Goal: Navigation & Orientation: Find specific page/section

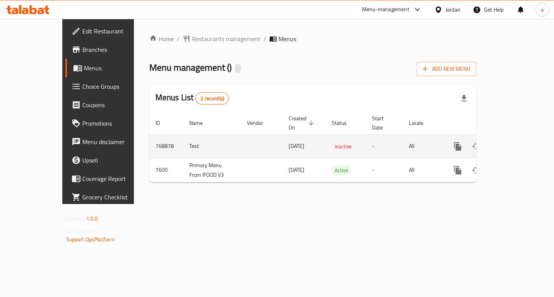
click at [517, 143] on icon "enhanced table" at bounding box center [513, 146] width 7 height 7
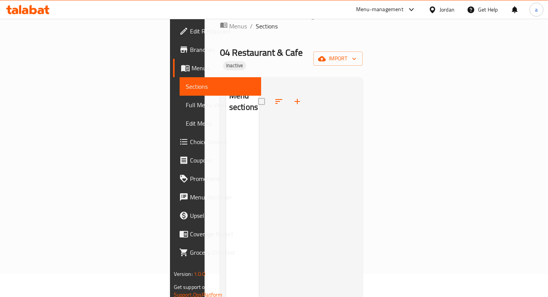
scroll to position [38, 0]
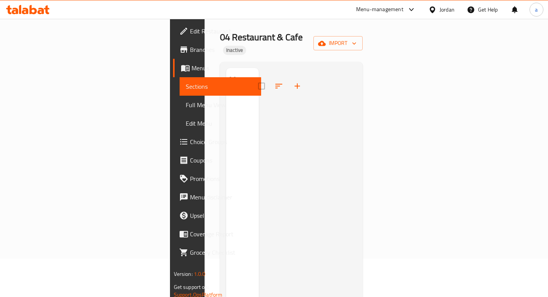
click at [226, 154] on div "Menu sections" at bounding box center [242, 216] width 33 height 297
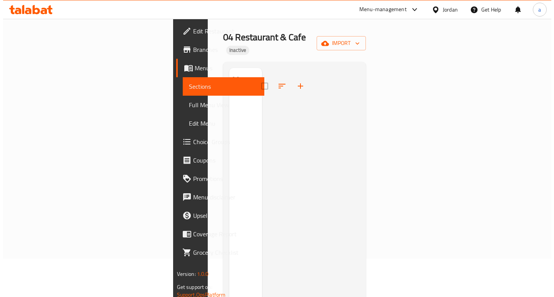
scroll to position [0, 0]
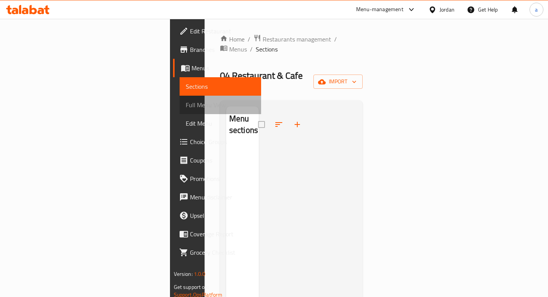
click at [186, 106] on span "Full Menu View" at bounding box center [221, 104] width 70 height 9
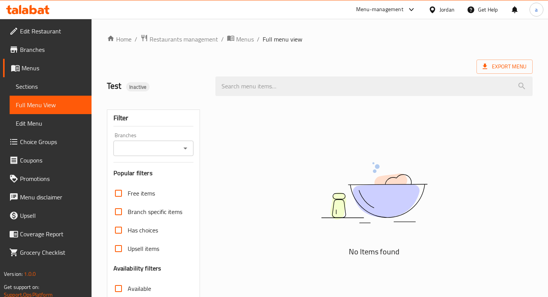
click at [52, 141] on span "Choice Groups" at bounding box center [52, 141] width 65 height 9
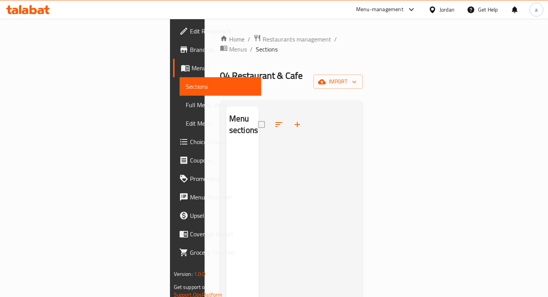
click at [190, 48] on span "Branches" at bounding box center [222, 49] width 65 height 9
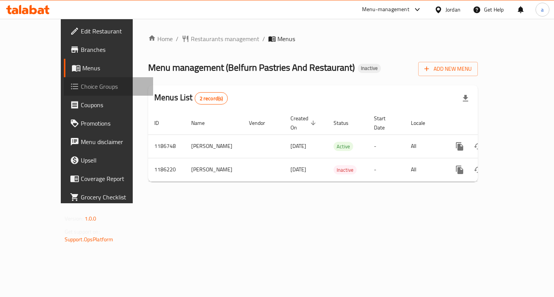
click at [81, 85] on span "Choice Groups" at bounding box center [114, 86] width 66 height 9
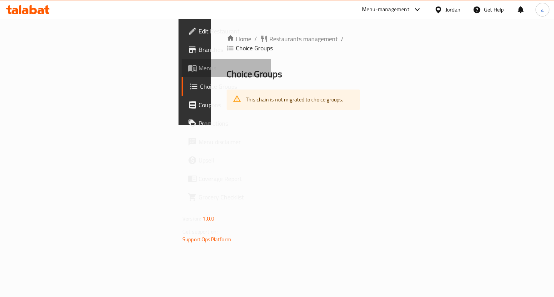
click at [182, 60] on link "Menus" at bounding box center [226, 68] width 89 height 18
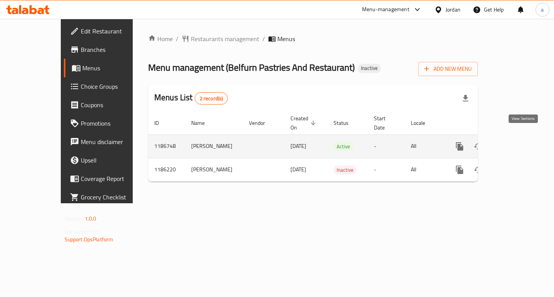
click at [520, 142] on icon "enhanced table" at bounding box center [514, 146] width 9 height 9
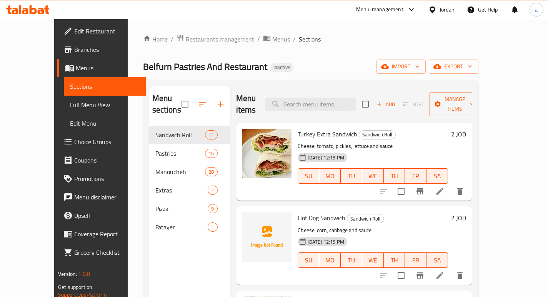
click at [74, 142] on span "Choice Groups" at bounding box center [106, 141] width 65 height 9
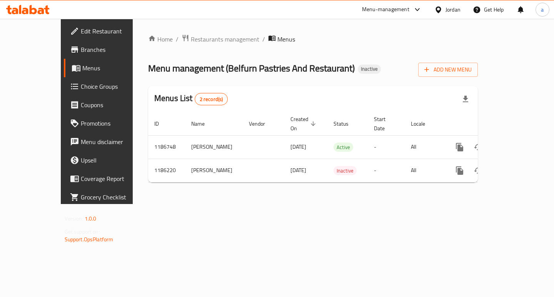
click at [81, 51] on span "Branches" at bounding box center [114, 49] width 66 height 9
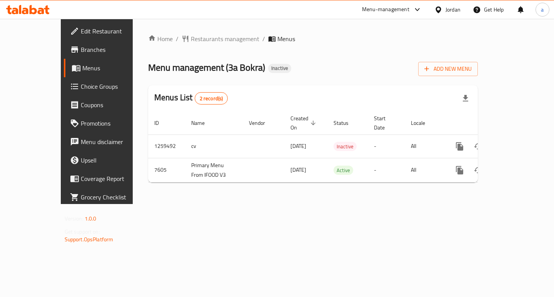
click at [81, 32] on span "Edit Restaurant" at bounding box center [114, 31] width 66 height 9
click at [70, 80] on link "Choice Groups" at bounding box center [108, 86] width 89 height 18
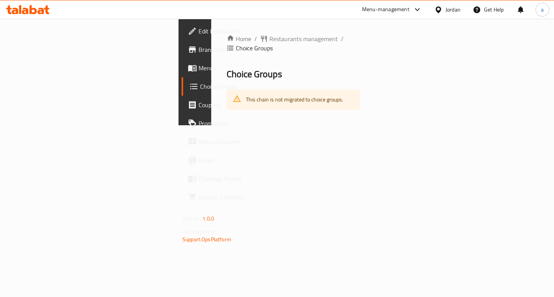
click at [39, 8] on icon at bounding box center [41, 11] width 7 height 7
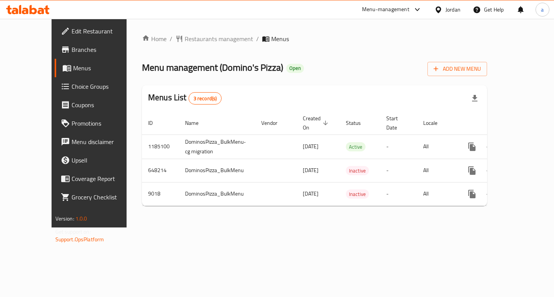
click at [59, 80] on link "Choice Groups" at bounding box center [99, 86] width 89 height 18
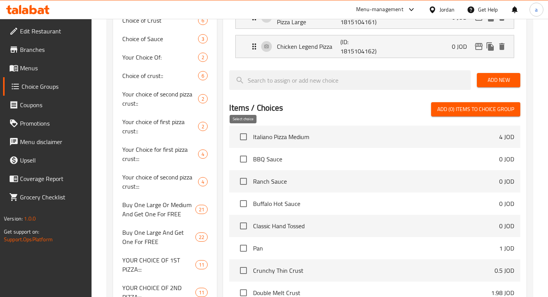
click at [245, 136] on input "checkbox" at bounding box center [243, 137] width 16 height 16
checkbox input "true"
click at [244, 159] on input "checkbox" at bounding box center [243, 159] width 16 height 16
checkbox input "false"
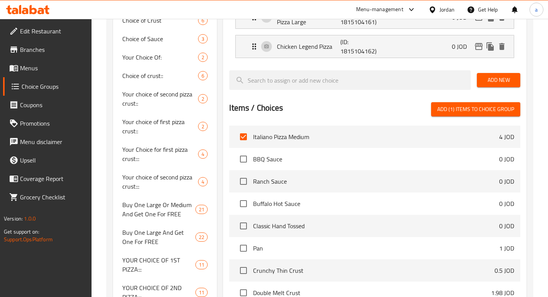
click at [244, 137] on input "checkbox" at bounding box center [243, 137] width 16 height 16
checkbox input "false"
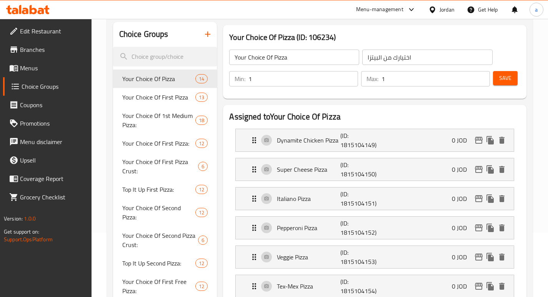
scroll to position [77, 0]
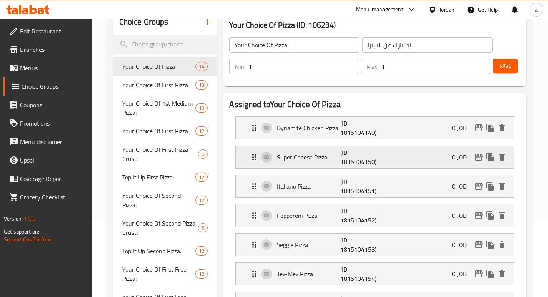
click at [255, 156] on icon "Expand" at bounding box center [254, 157] width 9 height 9
